Goal: Find specific page/section: Find specific page/section

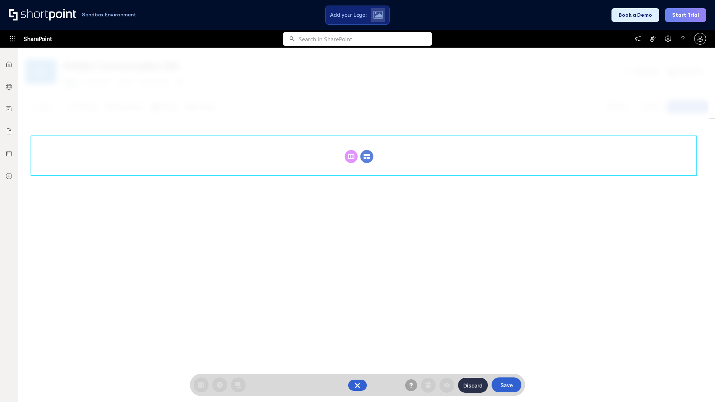
scroll to position [102, 0]
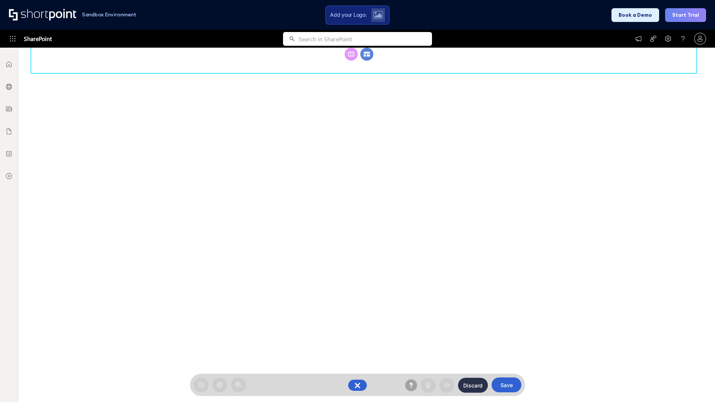
click at [367, 61] on circle at bounding box center [367, 54] width 13 height 13
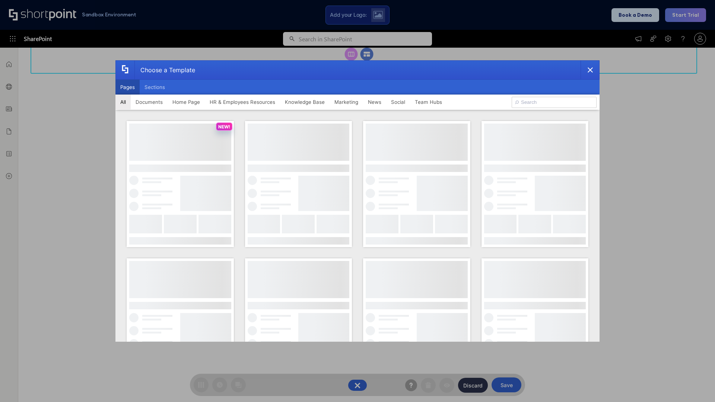
scroll to position [0, 0]
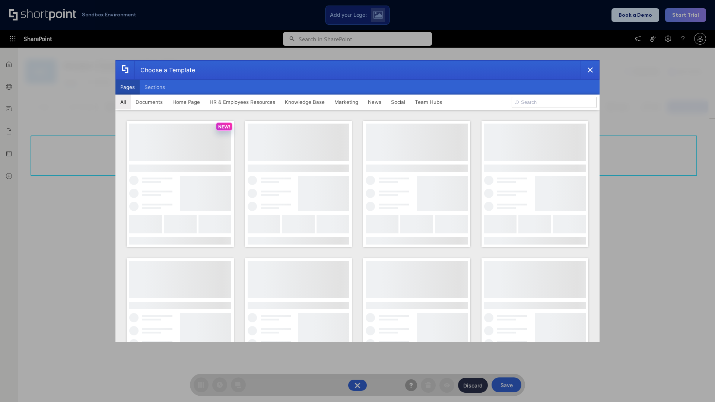
click at [127, 87] on button "Pages" at bounding box center [127, 87] width 24 height 15
type input "Knowledge Portal 2"
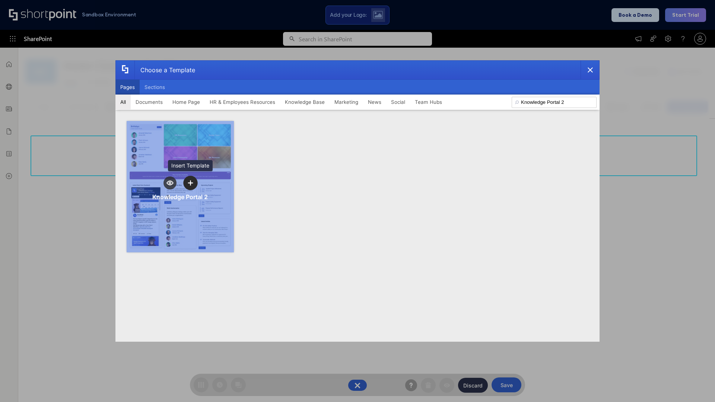
click at [190, 183] on icon "template selector" at bounding box center [190, 182] width 5 height 5
